Goal: Task Accomplishment & Management: Use online tool/utility

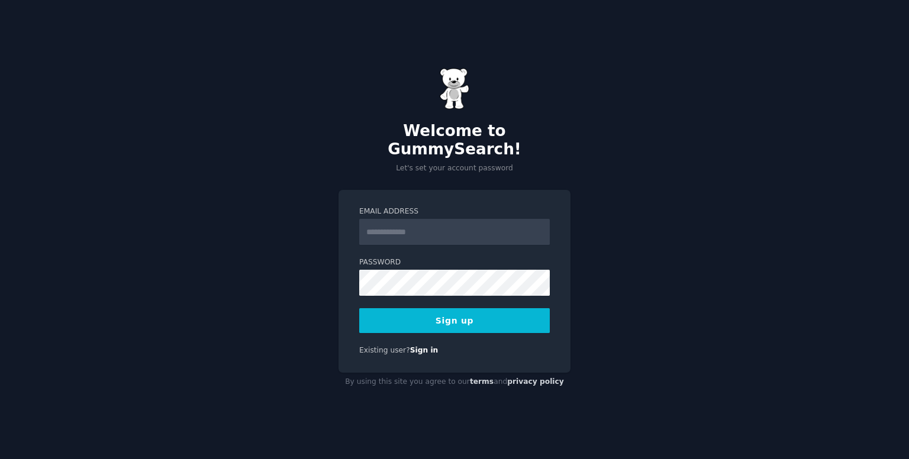
click at [398, 220] on input "Email Address" at bounding box center [454, 232] width 191 height 26
type input "**********"
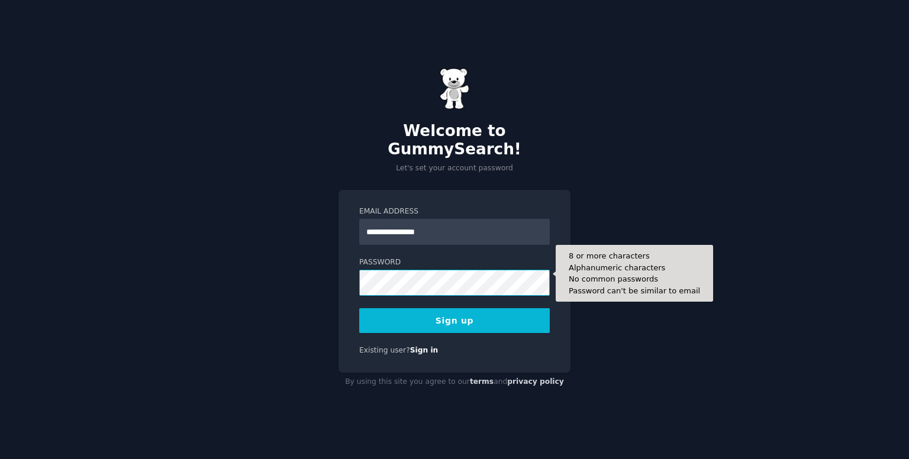
click at [359, 308] on button "Sign up" at bounding box center [454, 320] width 191 height 25
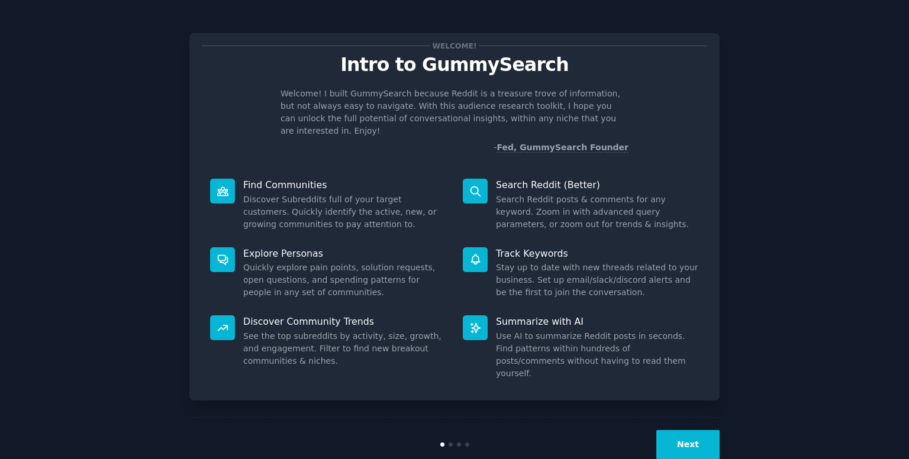
click at [680, 430] on button "Next" at bounding box center [688, 444] width 63 height 29
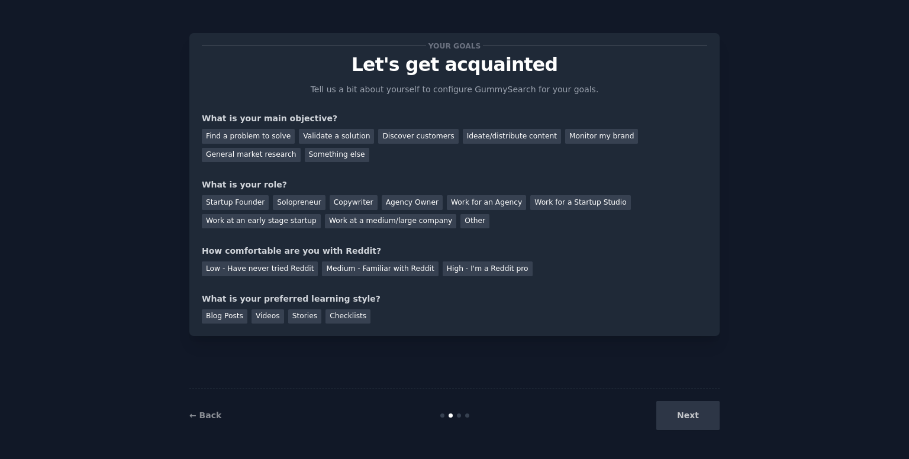
click at [683, 414] on div "Next" at bounding box center [631, 415] width 177 height 29
click at [326, 318] on div "Checklists" at bounding box center [348, 317] width 45 height 15
click at [677, 420] on div "Next" at bounding box center [631, 415] width 177 height 29
click at [338, 312] on div "Checklists" at bounding box center [348, 317] width 45 height 15
click at [371, 262] on div "Medium - Familiar with Reddit" at bounding box center [380, 269] width 116 height 15
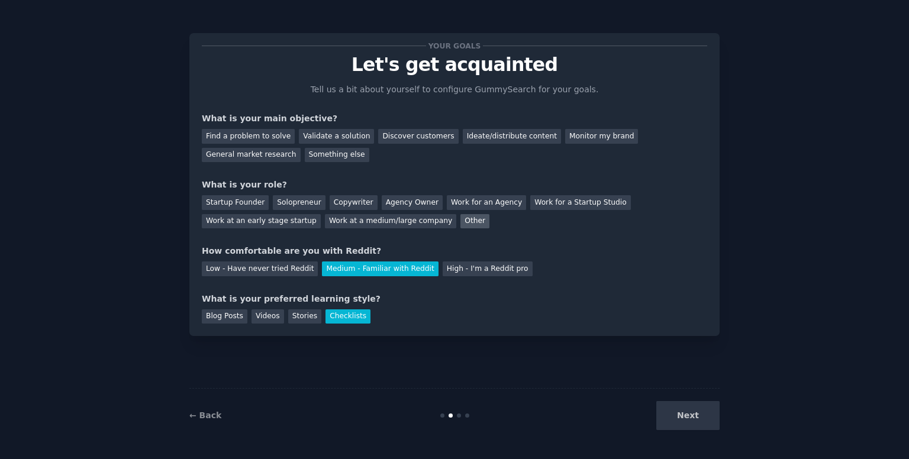
click at [461, 221] on div "Other" at bounding box center [475, 221] width 29 height 15
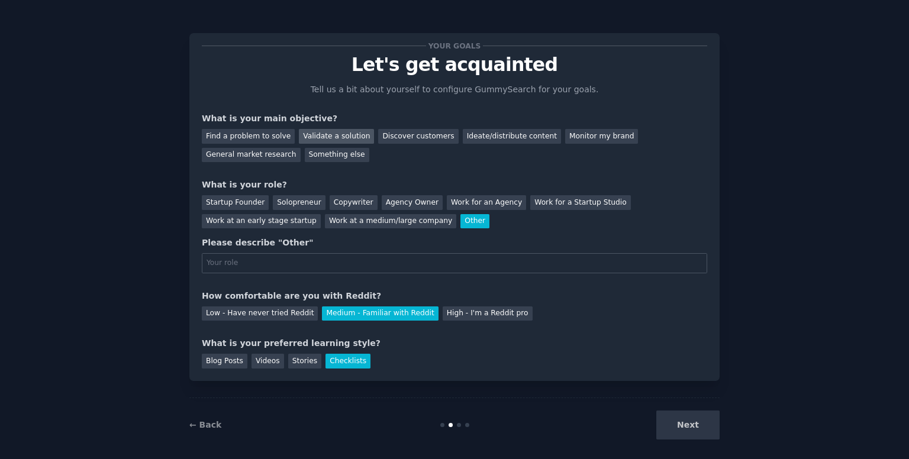
click at [320, 139] on div "Validate a solution" at bounding box center [336, 136] width 75 height 15
click at [675, 337] on div "What is your preferred learning style?" at bounding box center [455, 343] width 506 height 12
click at [786, 351] on div "Your goals Let's get acquainted Tell us a bit about yourself to configure Gummy…" at bounding box center [455, 235] width 876 height 436
click at [382, 202] on div "Agency Owner" at bounding box center [412, 202] width 61 height 15
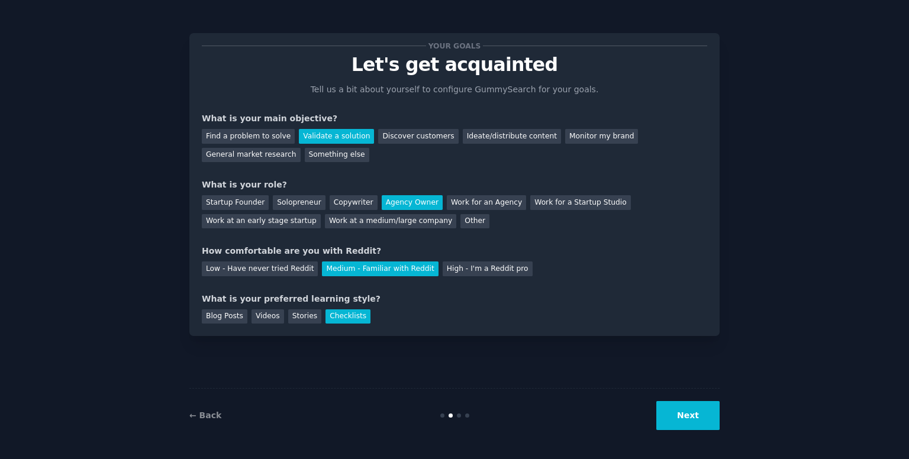
click at [686, 409] on button "Next" at bounding box center [688, 415] width 63 height 29
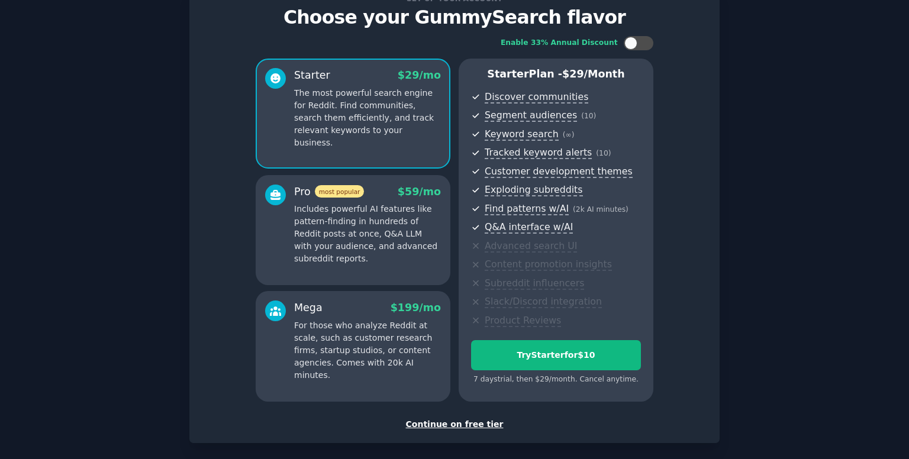
scroll to position [102, 0]
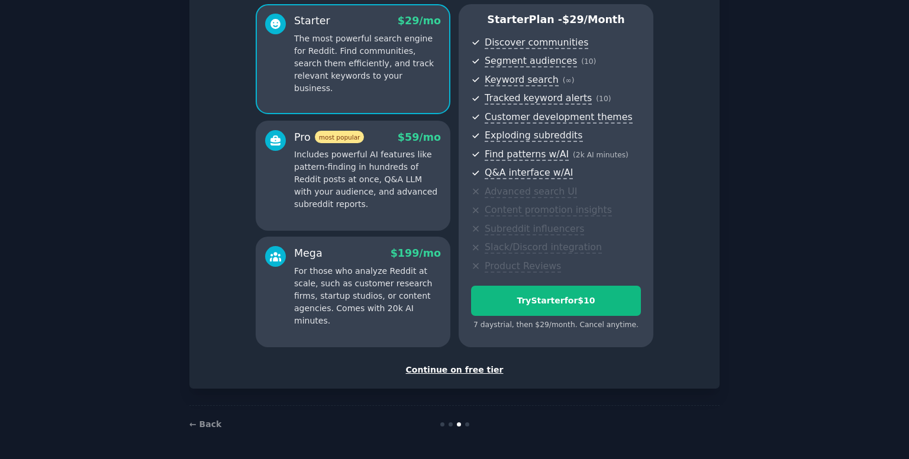
click at [472, 368] on div "Continue on free tier" at bounding box center [455, 370] width 506 height 12
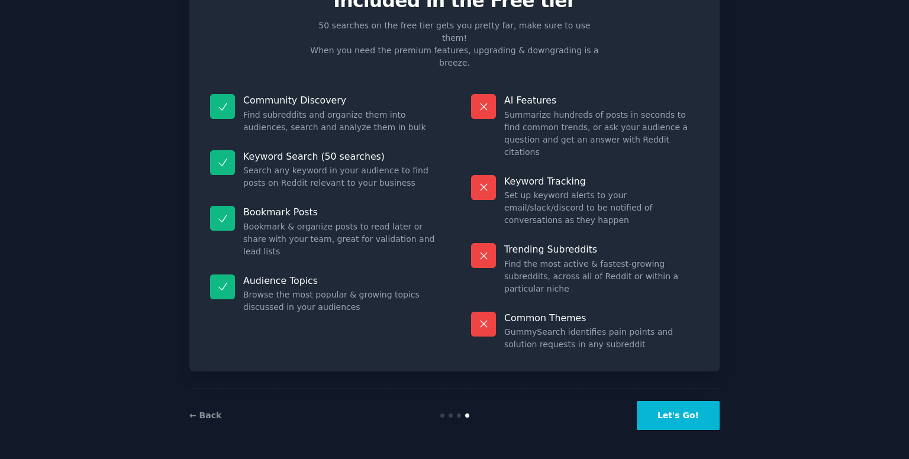
scroll to position [1, 0]
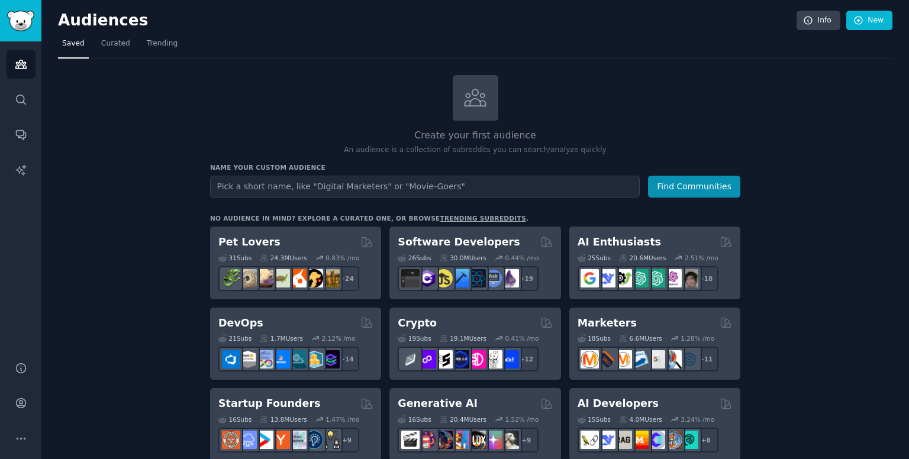
click at [346, 181] on input "text" at bounding box center [425, 187] width 430 height 22
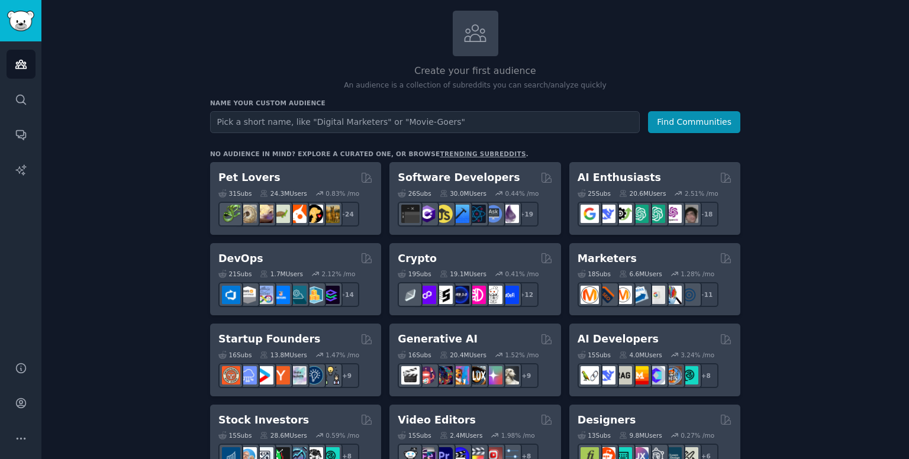
scroll to position [59, 0]
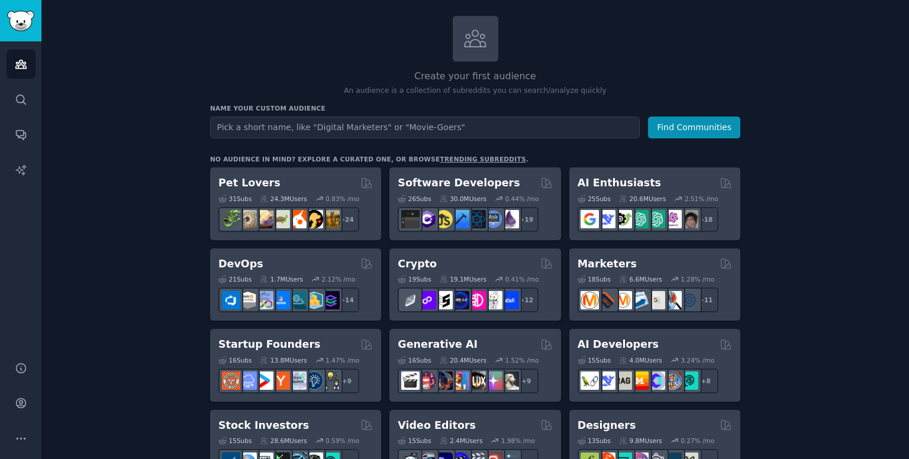
click at [619, 129] on input "text" at bounding box center [425, 128] width 430 height 22
type input "n"
type input "business"
click at [648, 117] on button "Find Communities" at bounding box center [694, 128] width 92 height 22
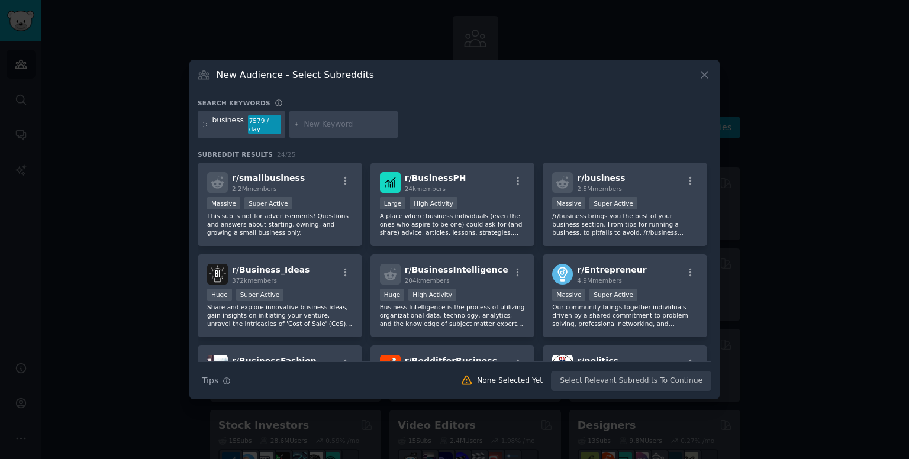
click at [702, 79] on icon at bounding box center [705, 75] width 12 height 12
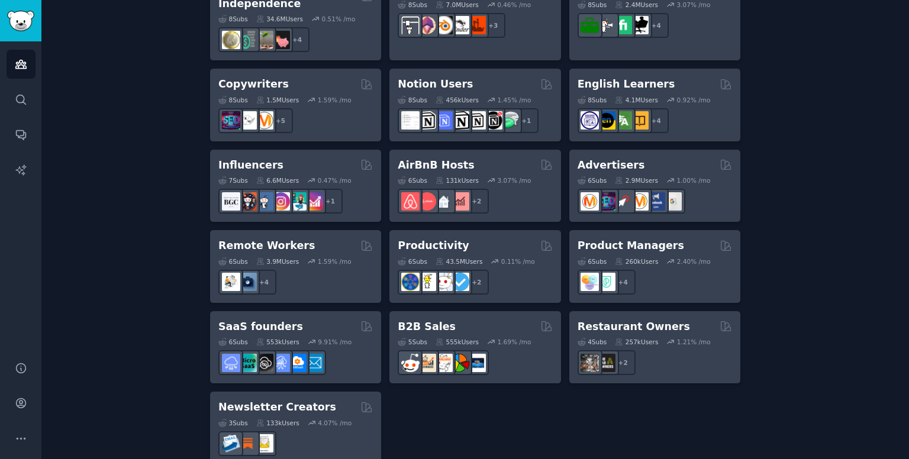
scroll to position [905, 0]
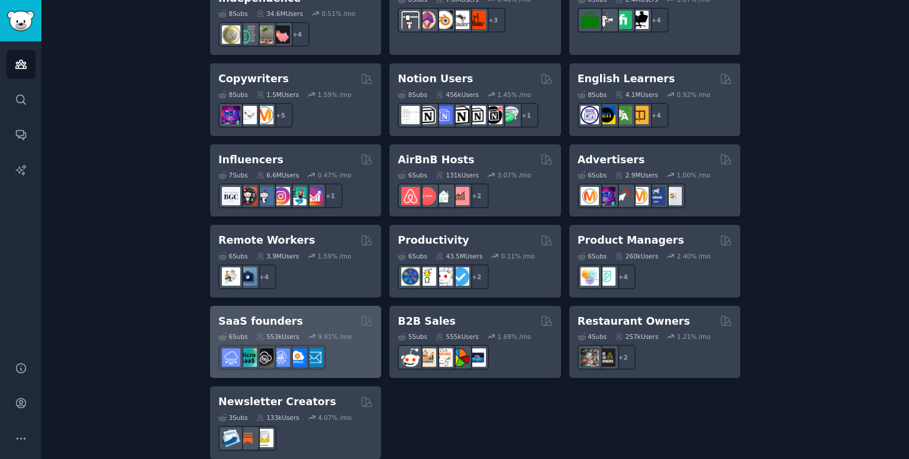
click at [327, 314] on div "SaaS founders" at bounding box center [295, 321] width 155 height 15
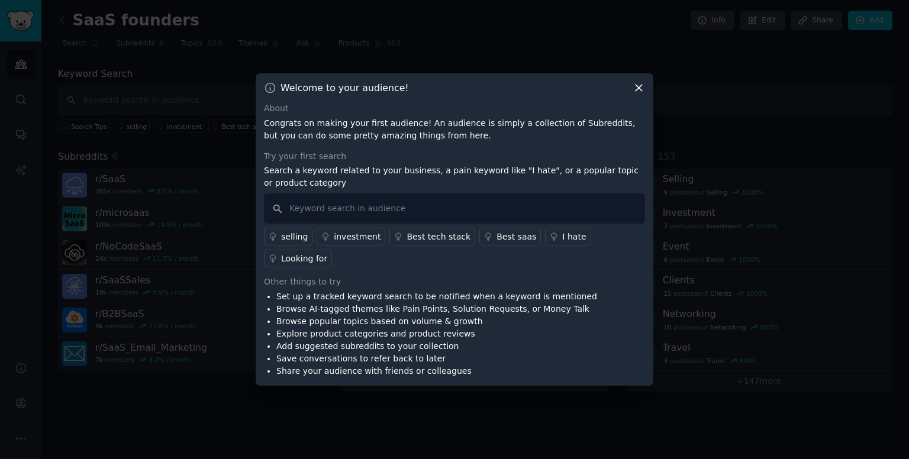
click at [644, 94] on icon at bounding box center [639, 88] width 12 height 12
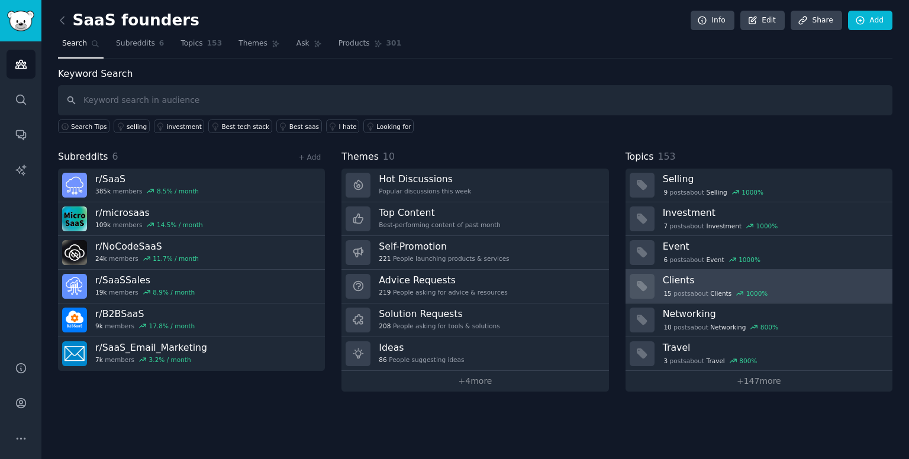
click at [726, 288] on div "15 post s about Clients 1000 %" at bounding box center [716, 293] width 106 height 11
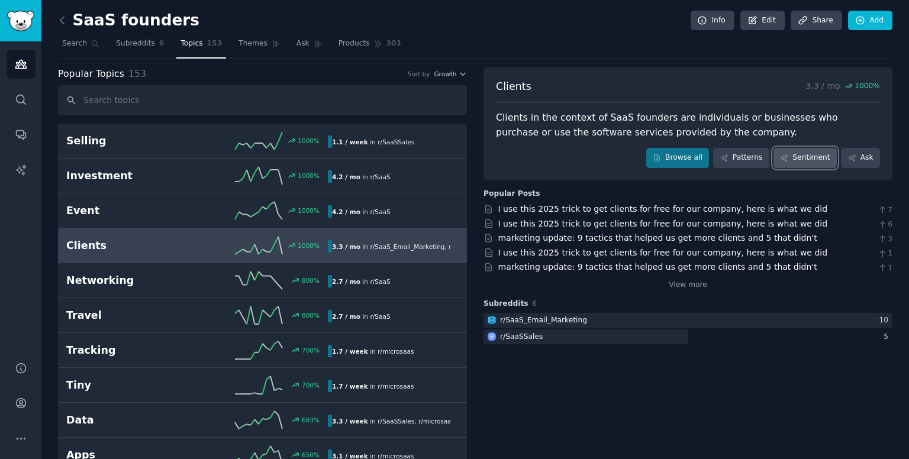
click at [790, 152] on link "Sentiment" at bounding box center [805, 158] width 63 height 20
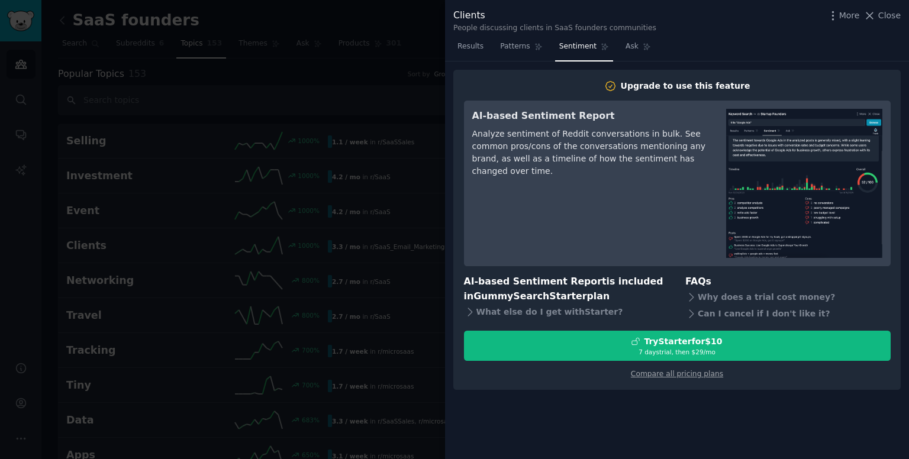
click at [391, 201] on div at bounding box center [454, 229] width 909 height 459
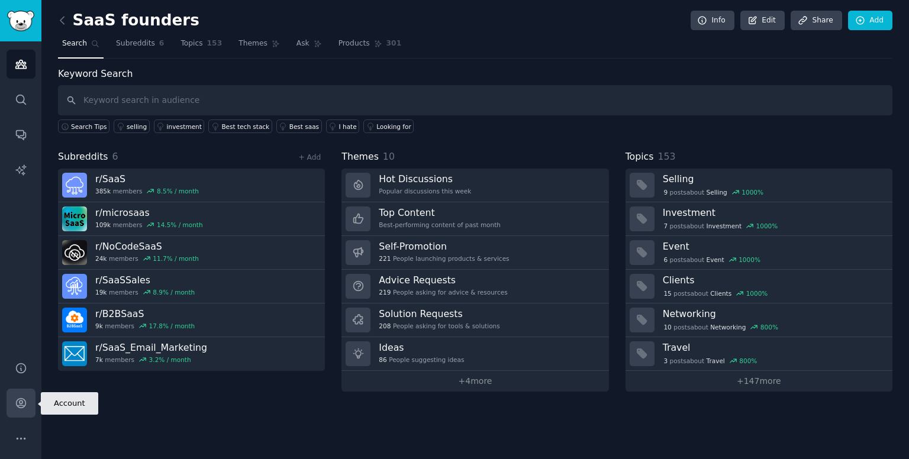
click at [15, 400] on icon "Sidebar" at bounding box center [21, 403] width 12 height 12
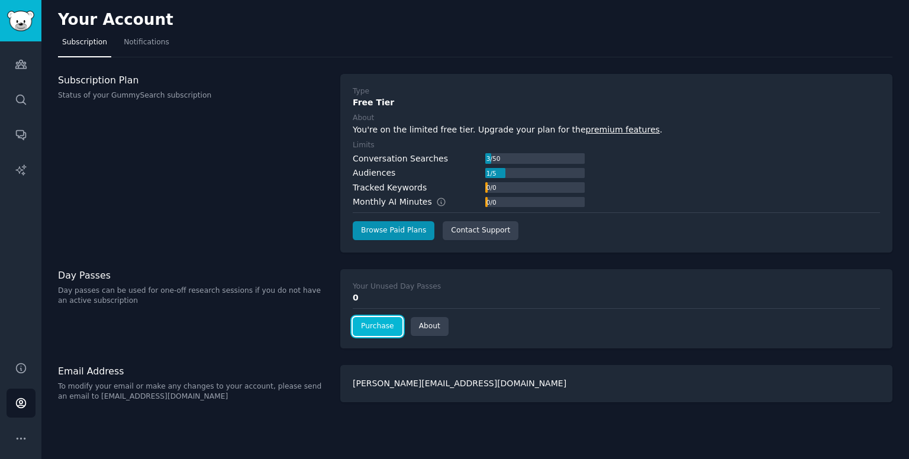
click at [374, 323] on link "Purchase" at bounding box center [378, 326] width 50 height 19
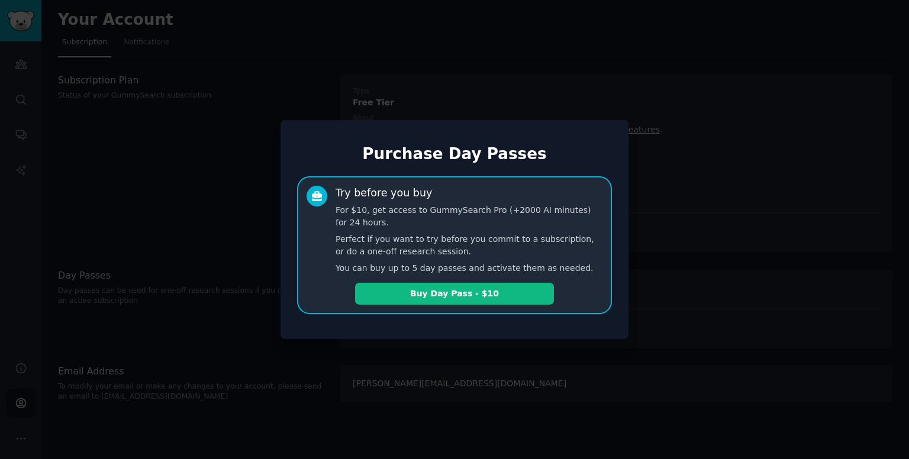
click at [363, 380] on div at bounding box center [454, 229] width 909 height 459
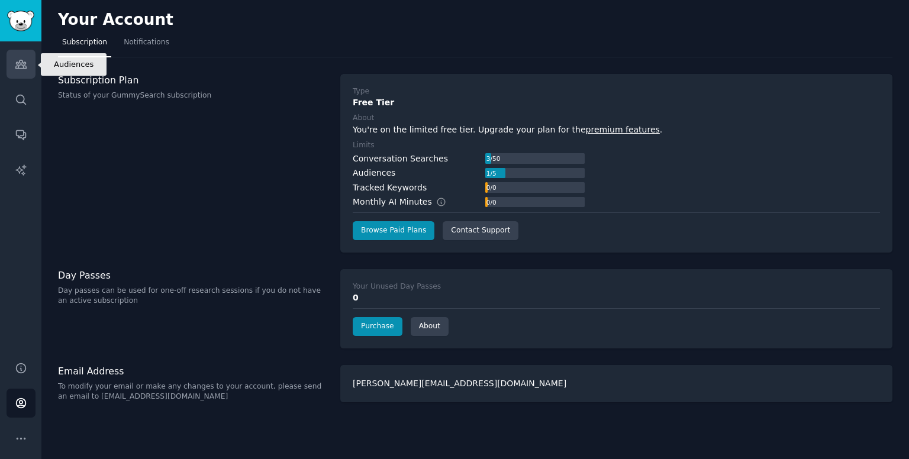
click at [27, 69] on link "Audiences" at bounding box center [21, 64] width 29 height 29
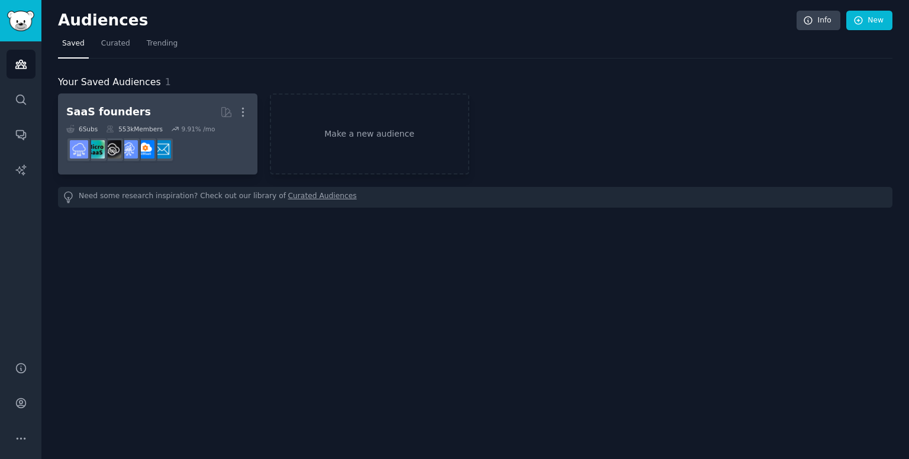
click at [200, 132] on div "9.91 % /mo" at bounding box center [198, 129] width 34 height 8
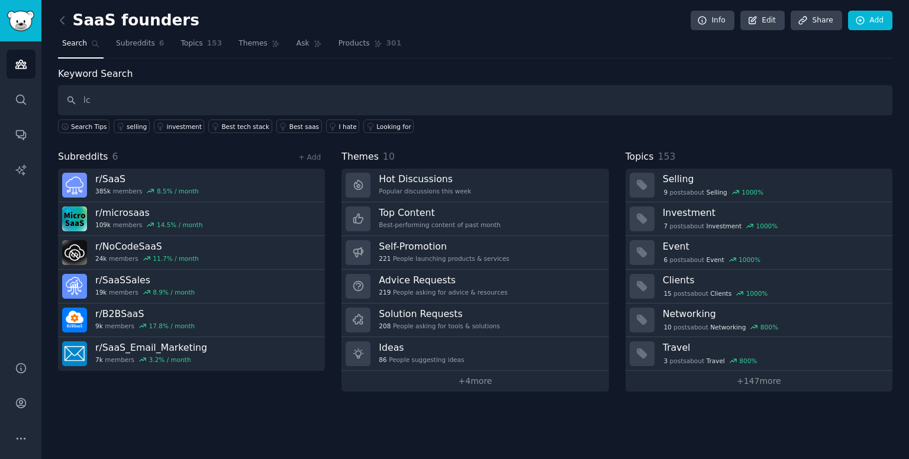
type input "l"
type input "struggling"
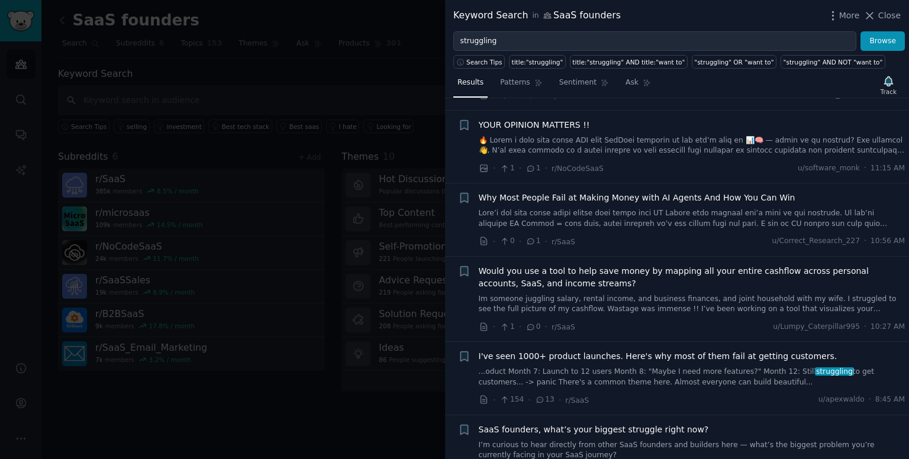
scroll to position [592, 0]
click at [636, 423] on span "SaaS founders, what’s your biggest struggle right now?" at bounding box center [594, 429] width 230 height 12
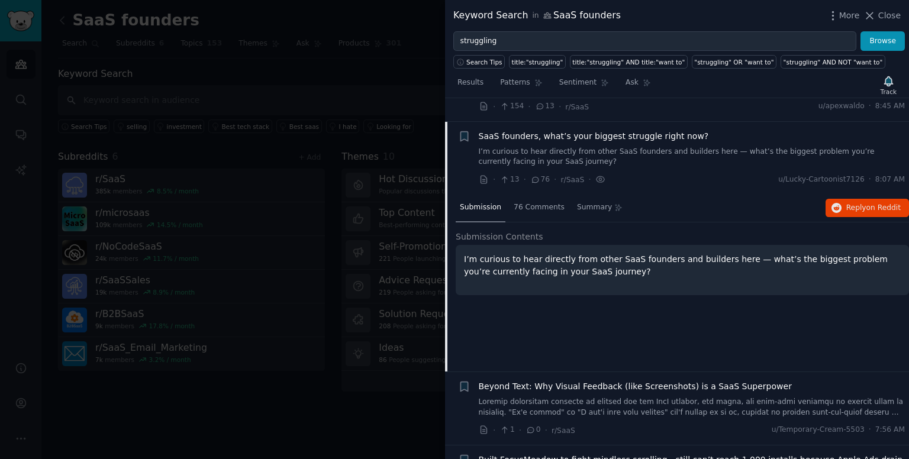
scroll to position [907, 0]
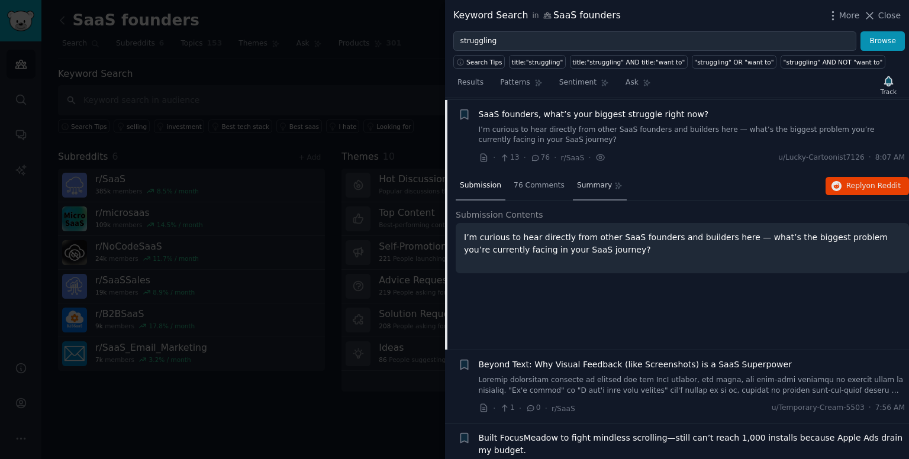
click at [580, 186] on span "Summary" at bounding box center [594, 186] width 35 height 11
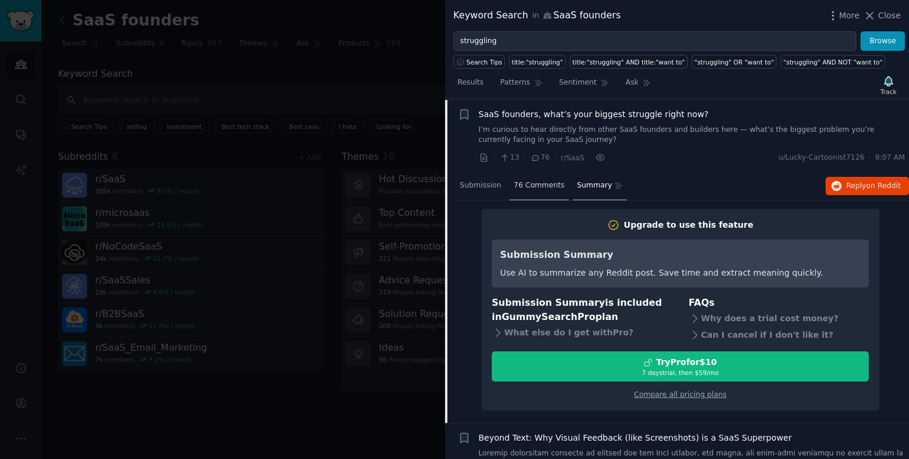
click at [534, 197] on div "76 Comments" at bounding box center [539, 186] width 59 height 28
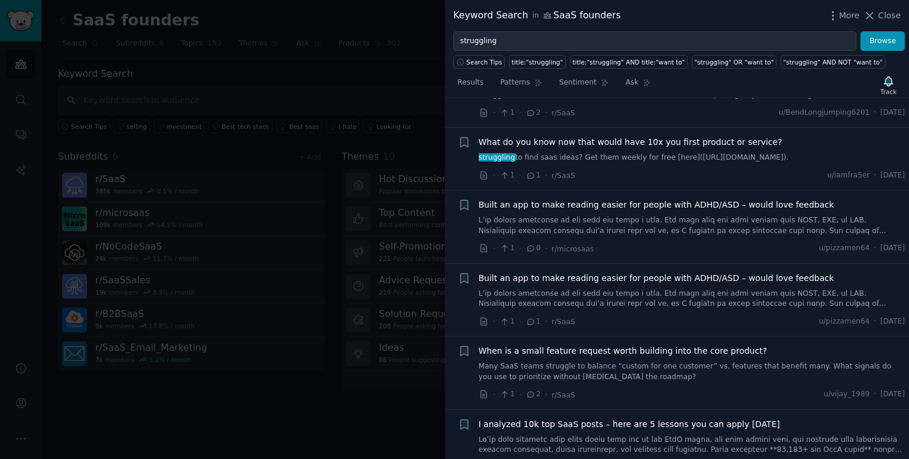
scroll to position [3394, 0]
